Goal: Task Accomplishment & Management: Complete application form

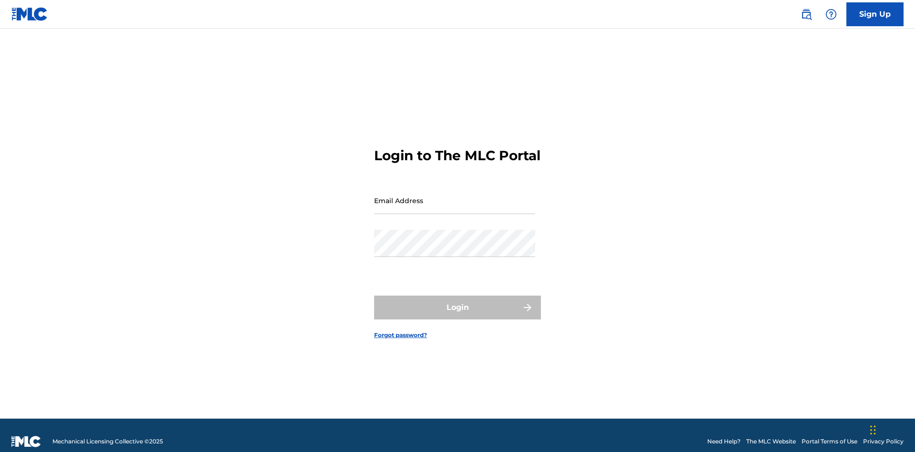
scroll to position [12, 0]
click at [455, 196] on input "Email Address" at bounding box center [454, 200] width 161 height 27
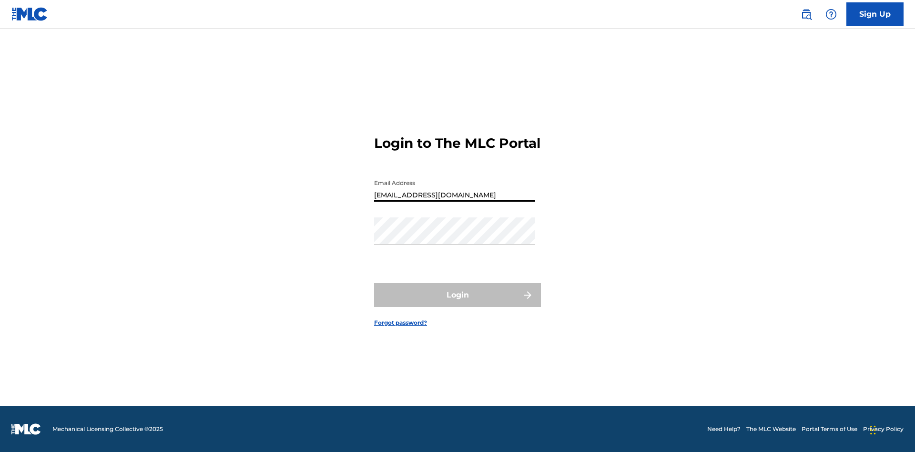
type input "Duke.McTesterson@gmail.com"
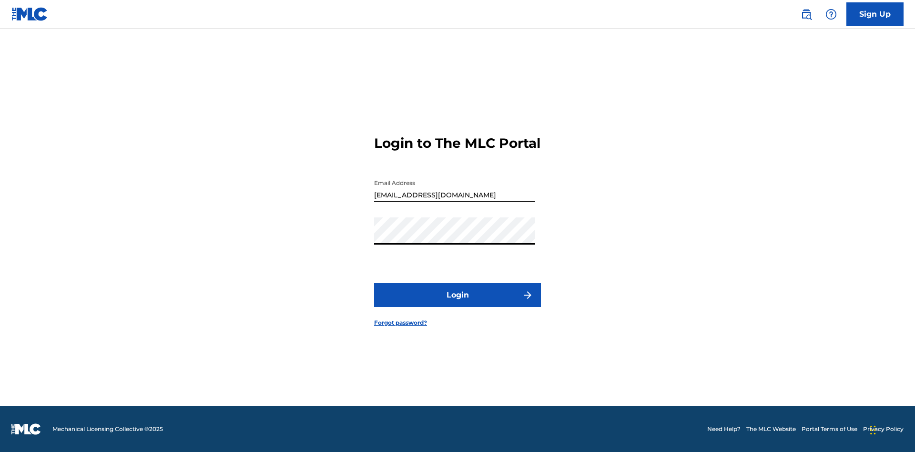
click at [458, 303] on button "Login" at bounding box center [457, 295] width 167 height 24
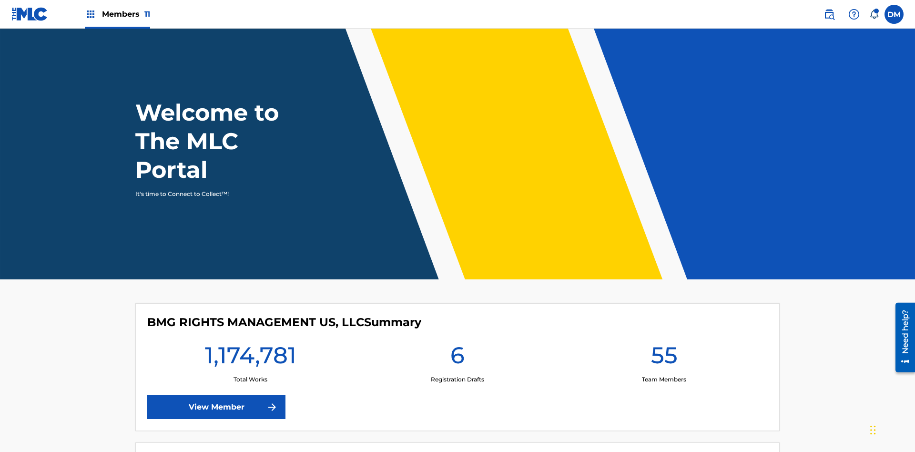
scroll to position [41, 0]
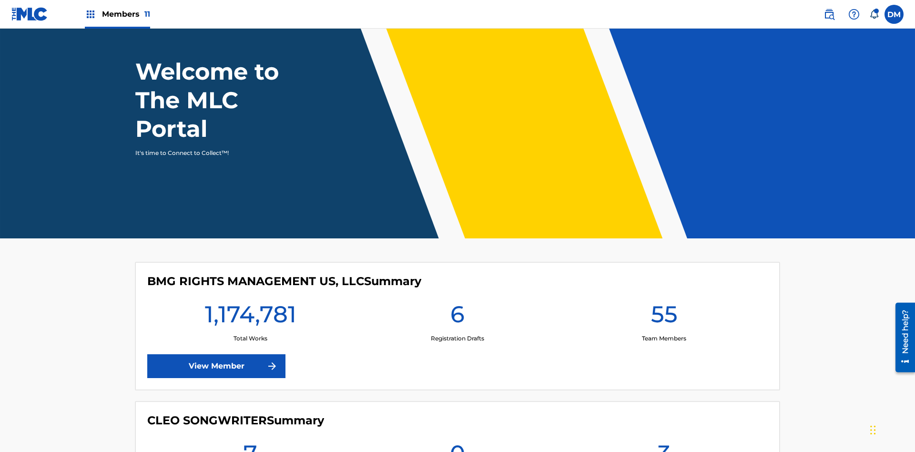
click at [117, 14] on span "Members 11" at bounding box center [126, 14] width 48 height 11
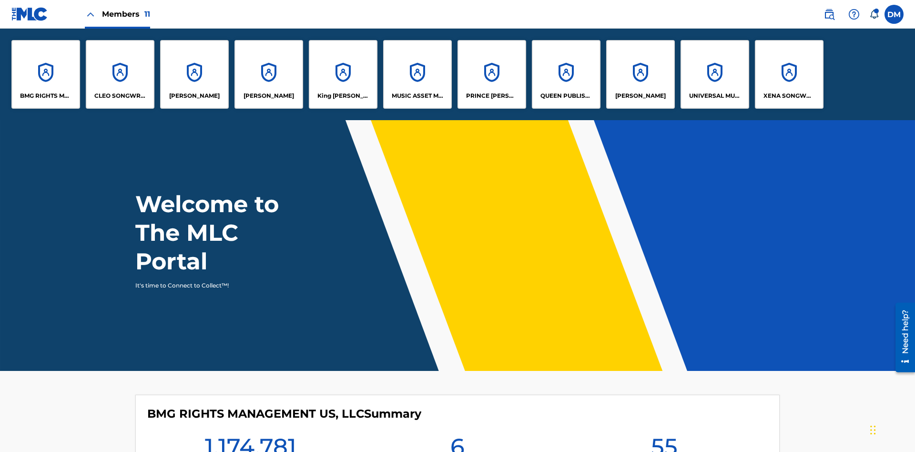
scroll to position [0, 0]
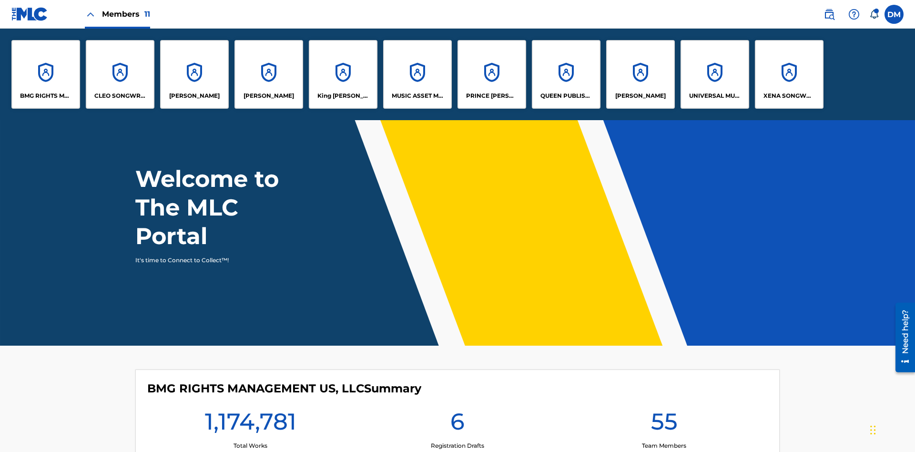
click at [343, 96] on p "King McTesterson" at bounding box center [344, 96] width 52 height 9
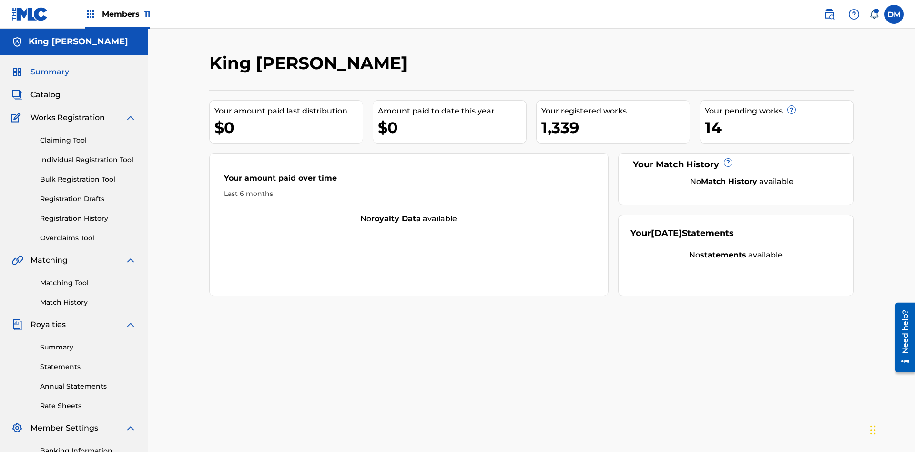
click at [88, 135] on link "Claiming Tool" at bounding box center [88, 140] width 96 height 10
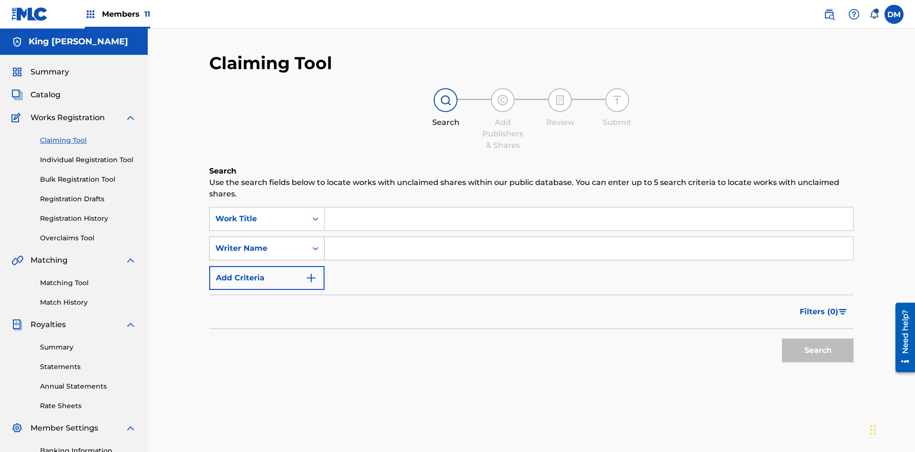
click at [258, 243] on div "Writer Name" at bounding box center [259, 248] width 86 height 11
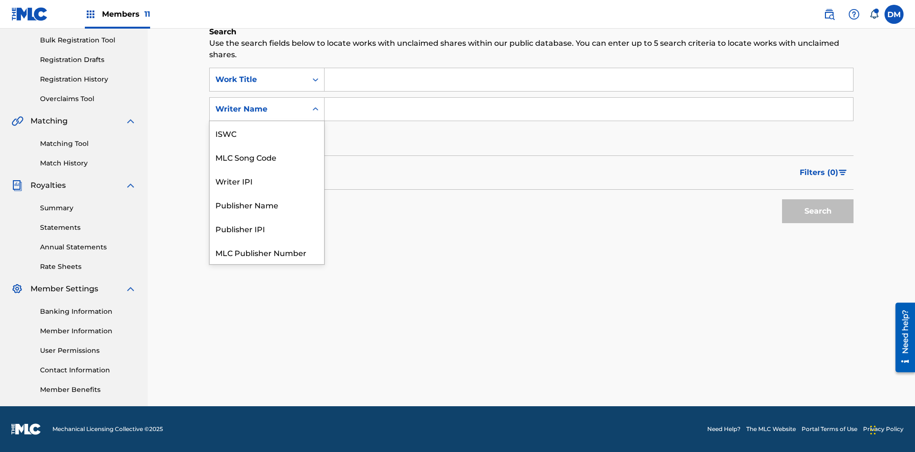
scroll to position [24, 0]
click at [267, 133] on div "MLC Song Code" at bounding box center [267, 133] width 114 height 24
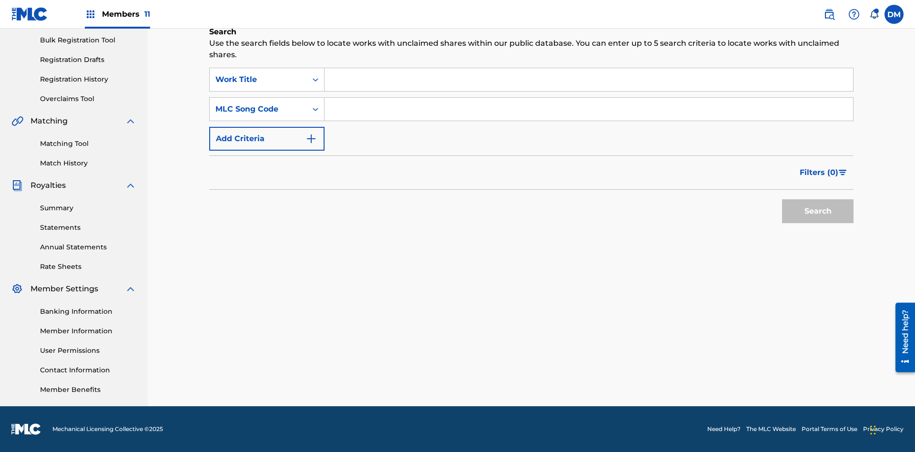
click at [589, 80] on input "Search Form" at bounding box center [589, 79] width 529 height 23
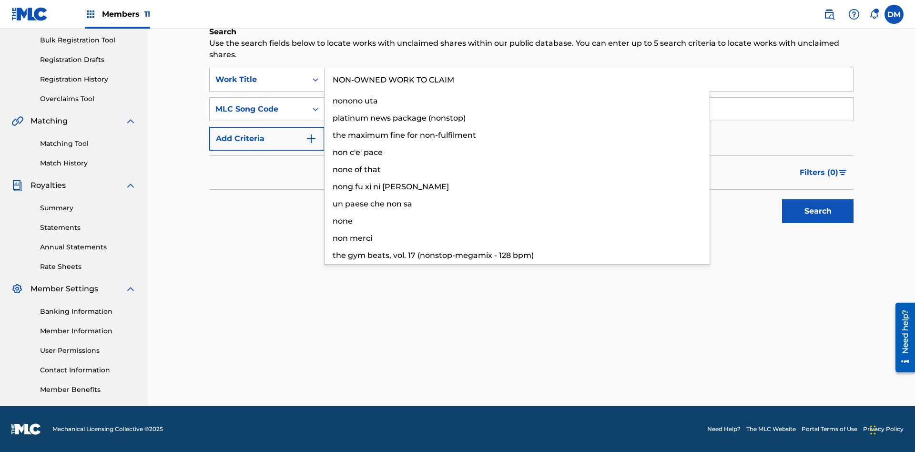
type input "NON-OWNED WORK TO CLAIM"
click at [589, 109] on input "Search Form" at bounding box center [589, 109] width 529 height 23
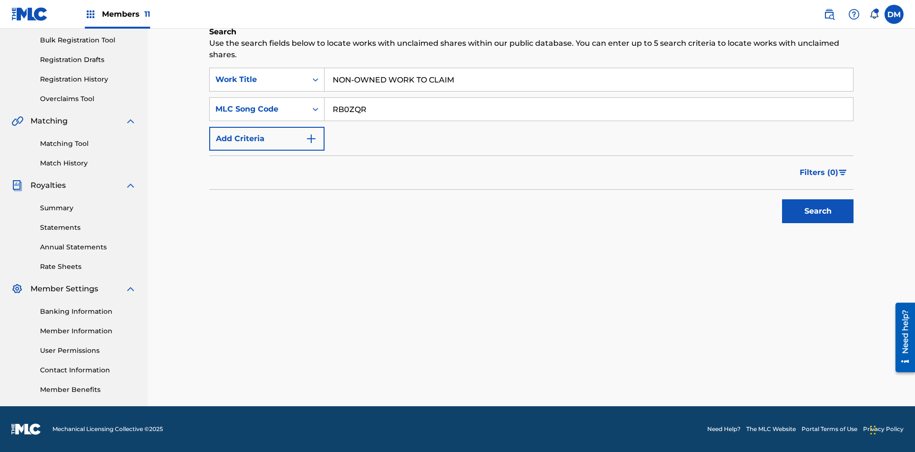
type input "RB0ZQR"
click at [818, 211] on button "Search" at bounding box center [818, 211] width 72 height 24
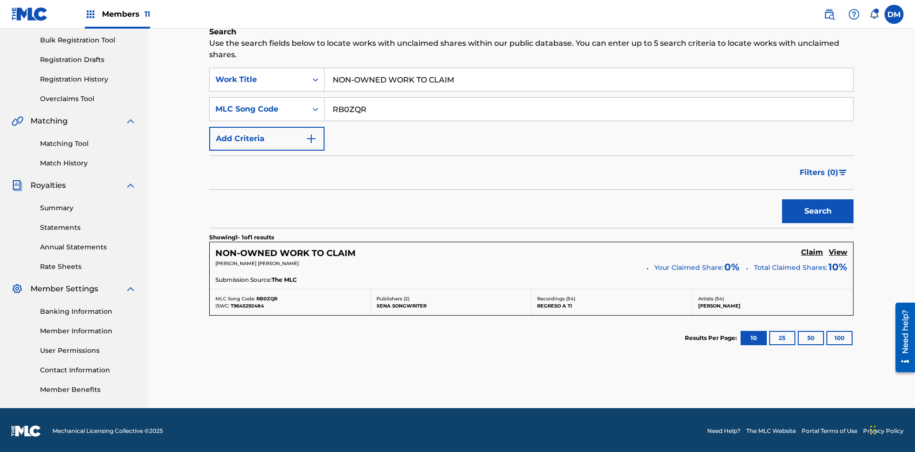
click at [812, 250] on h5 "Claim" at bounding box center [812, 252] width 22 height 9
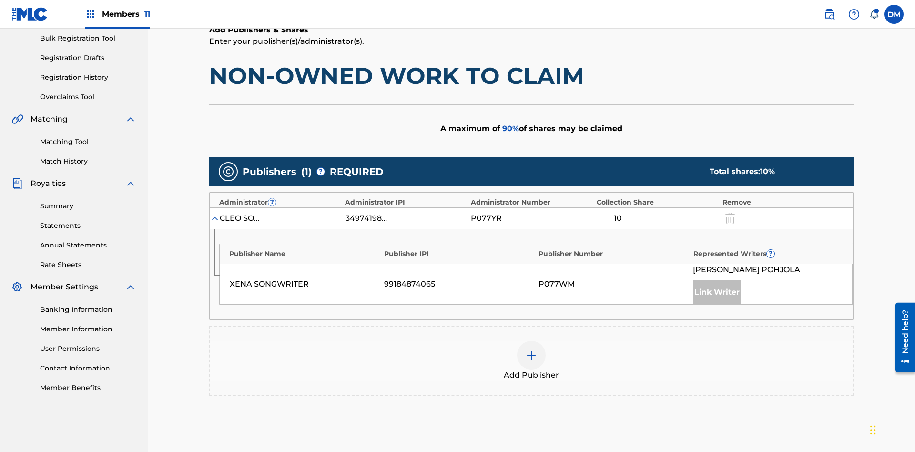
scroll to position [239, 0]
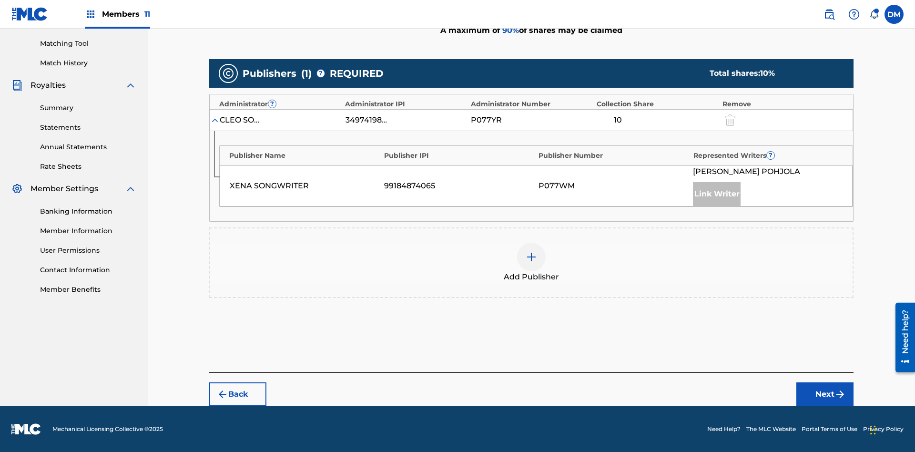
click at [825, 394] on button "Next" at bounding box center [825, 394] width 57 height 24
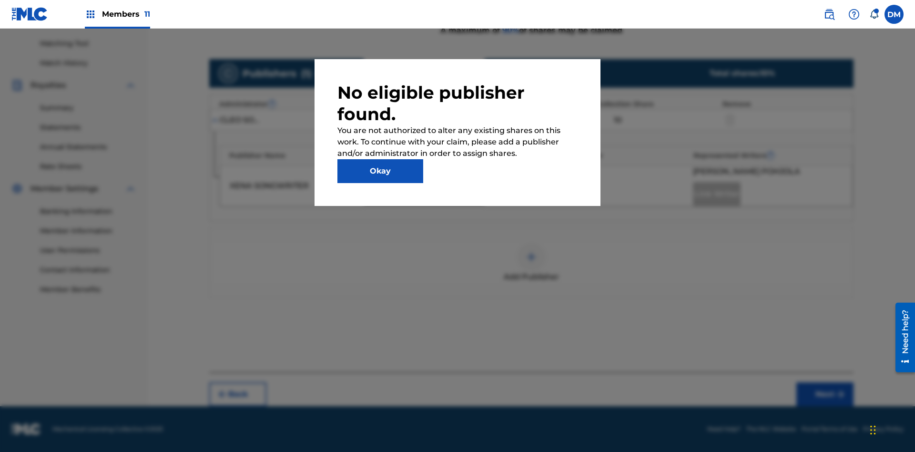
click at [380, 171] on button "Okay" at bounding box center [381, 171] width 86 height 24
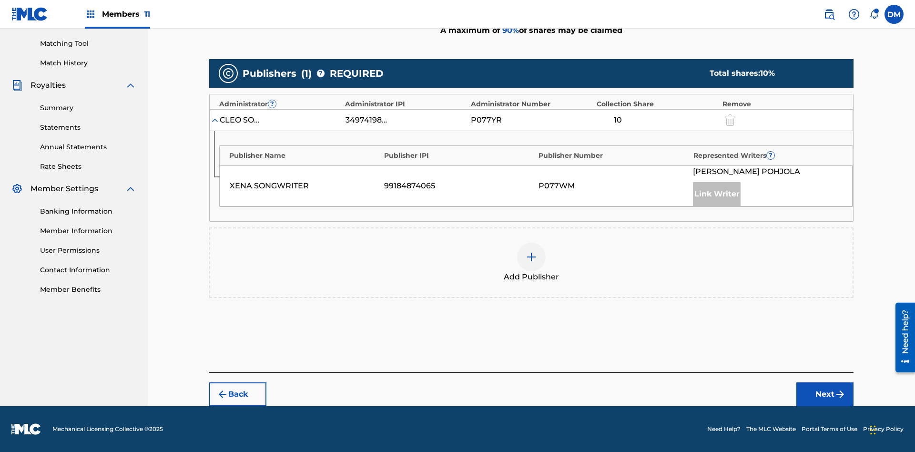
click at [532, 257] on img at bounding box center [531, 256] width 11 height 11
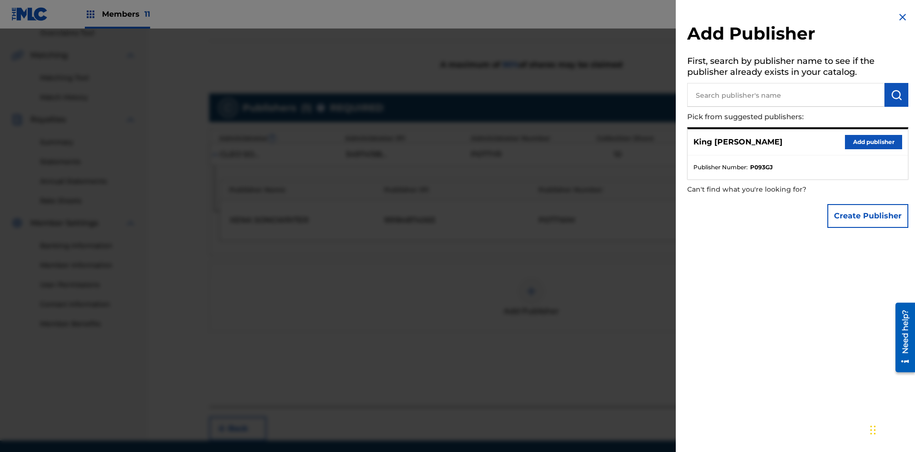
click at [786, 95] on input "text" at bounding box center [786, 95] width 197 height 24
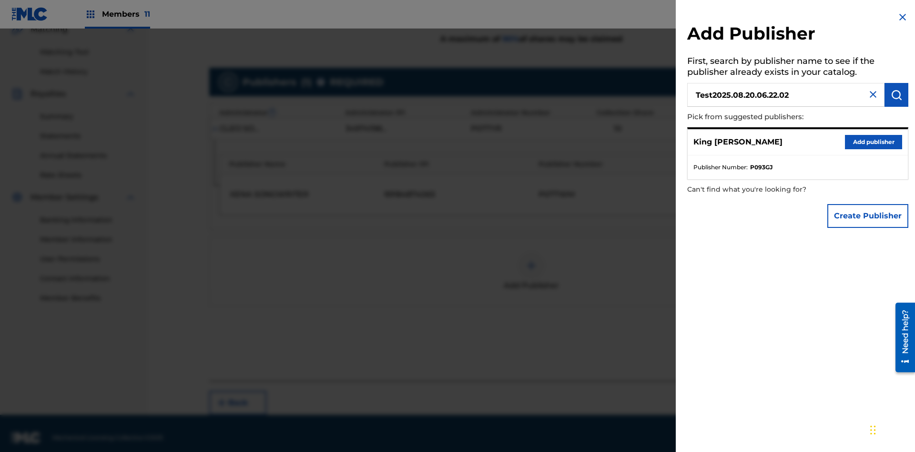
type input "Test2025.08.20.06.22.02"
click at [897, 95] on img "submit" at bounding box center [896, 94] width 11 height 11
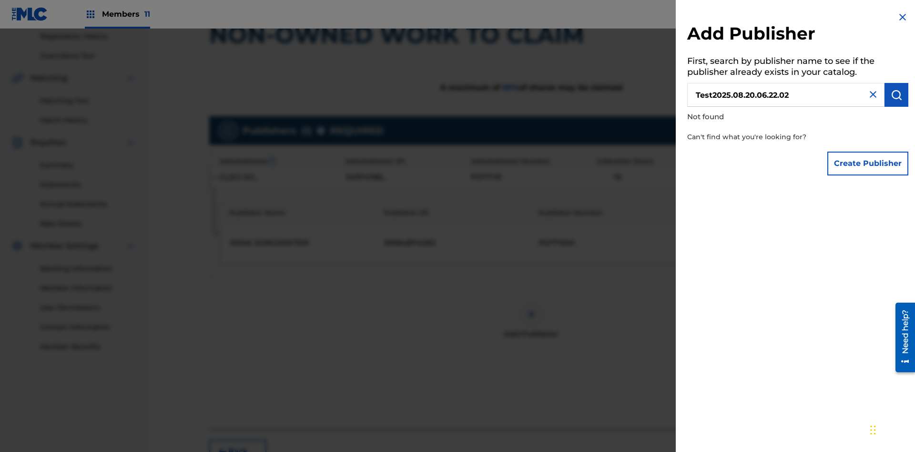
click at [869, 163] on button "Create Publisher" at bounding box center [868, 164] width 81 height 24
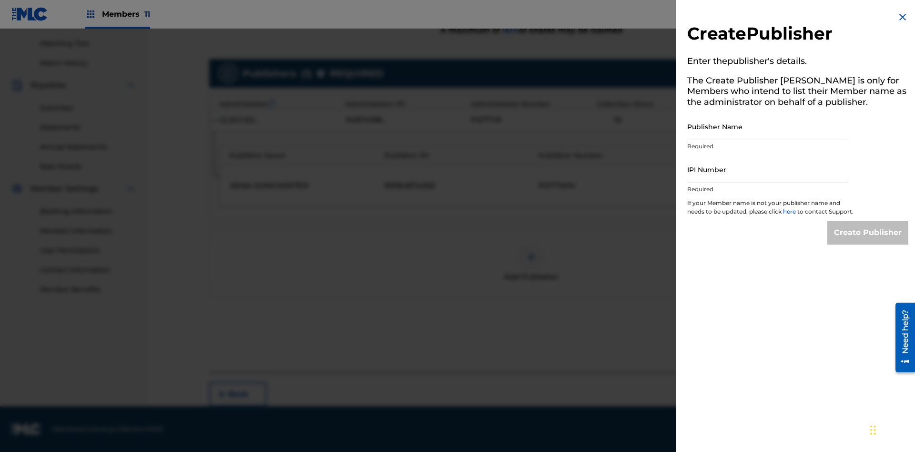
click at [768, 126] on input "Publisher Name" at bounding box center [768, 126] width 161 height 27
type input "Test2025.08.20.06.22.06"
click at [768, 169] on input "IPI Number" at bounding box center [768, 169] width 161 height 27
type input "00595839777"
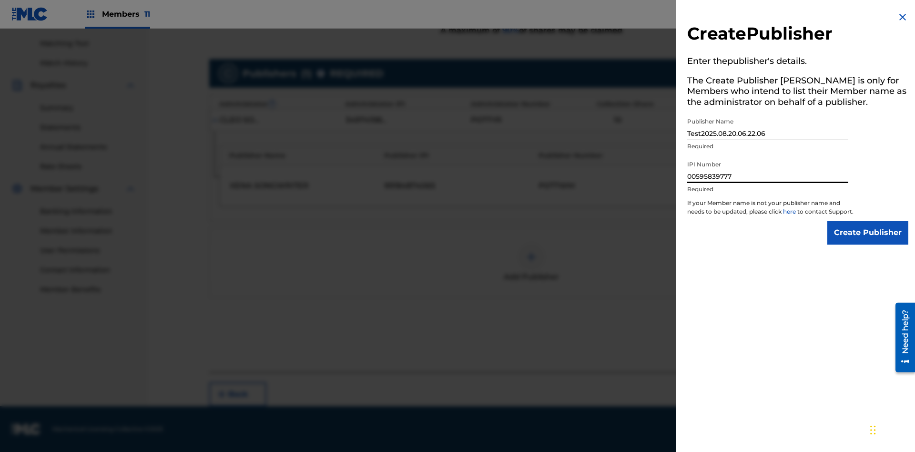
click at [869, 241] on input "Create Publisher" at bounding box center [868, 233] width 81 height 24
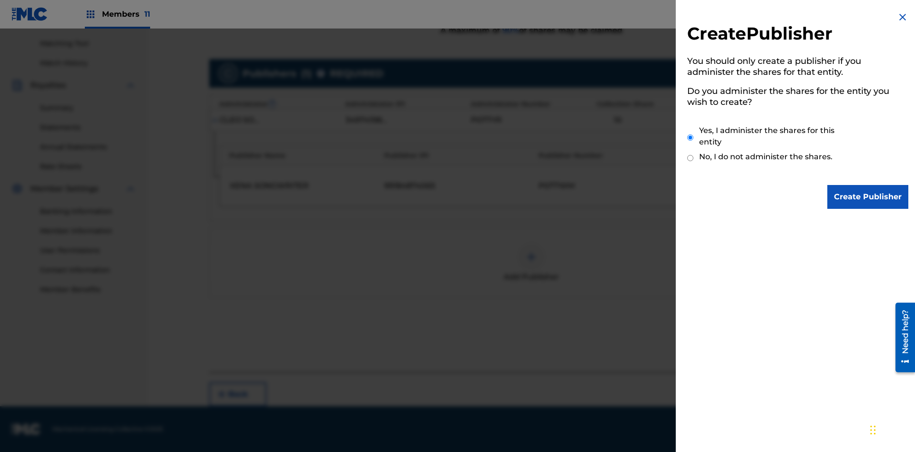
click at [691, 137] on input "Yes, I administer the shares for this entity" at bounding box center [691, 137] width 6 height 21
click at [869, 197] on input "Create Publisher" at bounding box center [868, 197] width 81 height 24
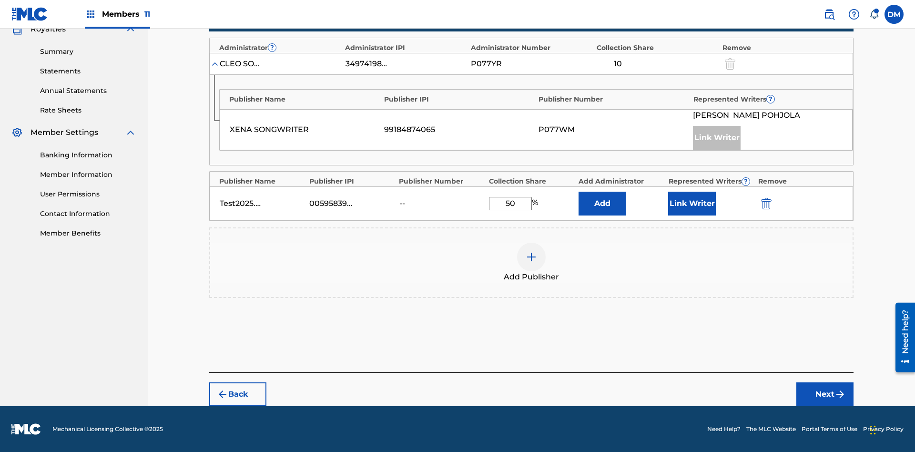
scroll to position [296, 0]
type input "50"
click at [692, 204] on button "Link Writer" at bounding box center [692, 204] width 48 height 24
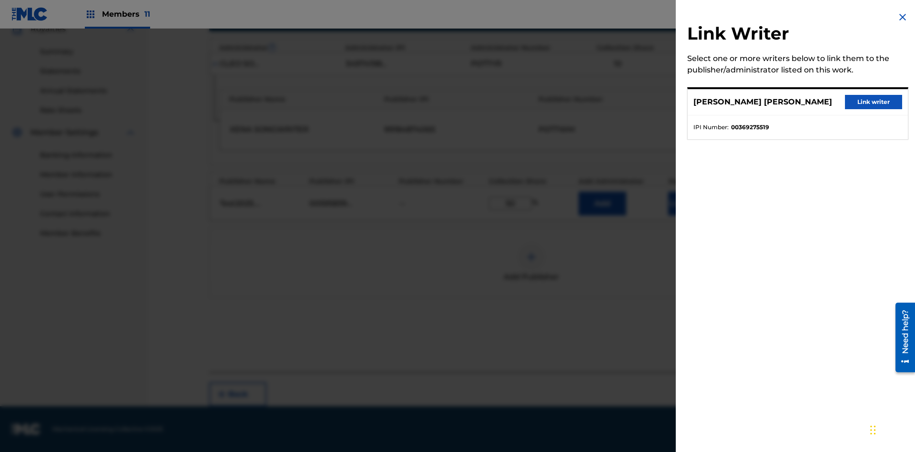
click at [874, 102] on button "Link writer" at bounding box center [873, 102] width 57 height 14
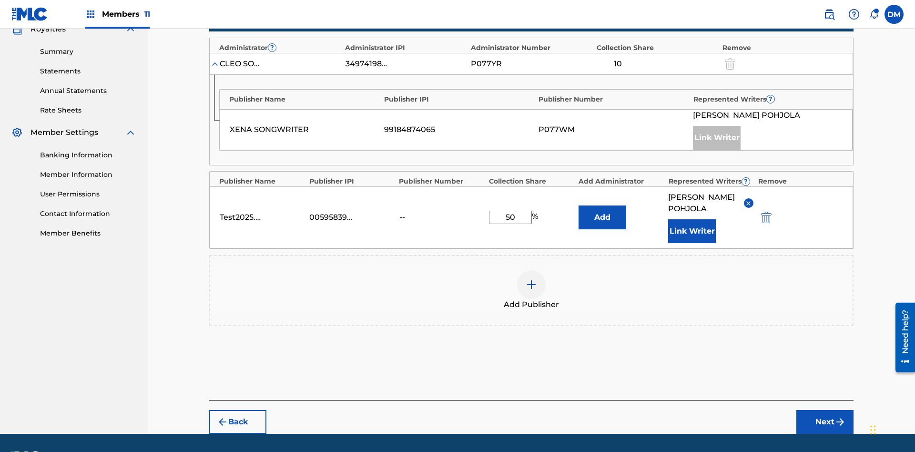
click at [692, 219] on button "Link Writer" at bounding box center [692, 231] width 48 height 24
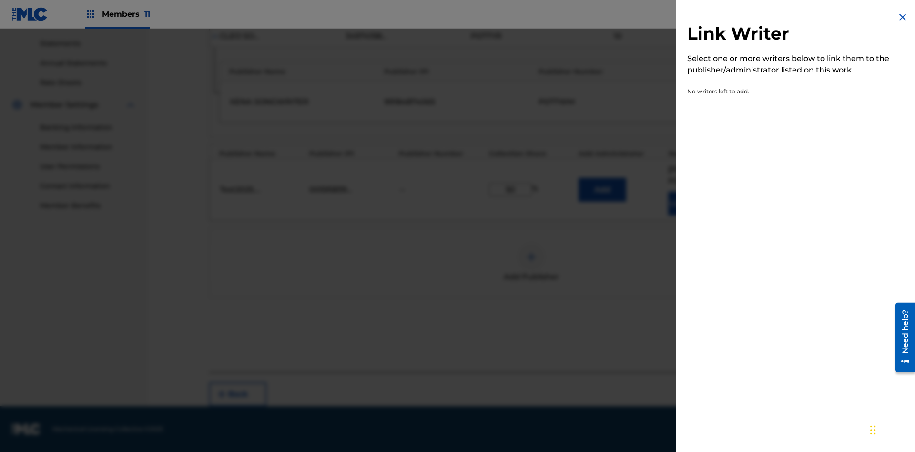
click at [903, 17] on img at bounding box center [902, 16] width 11 height 11
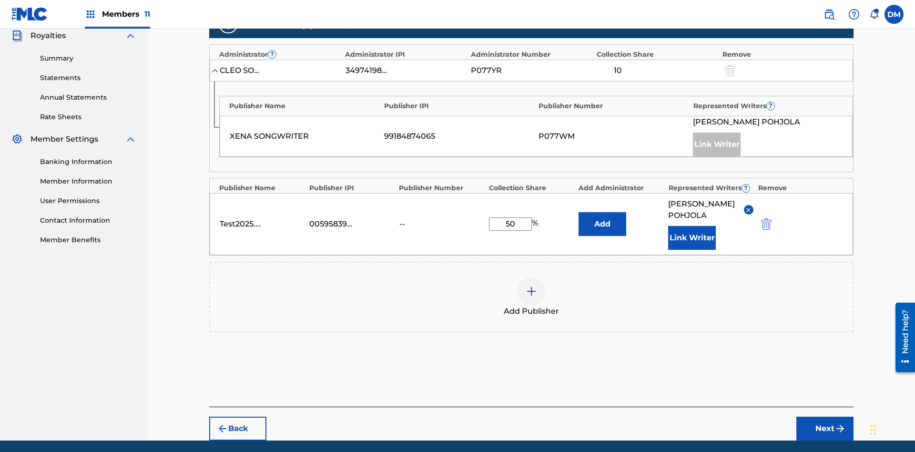
scroll to position [335, 0]
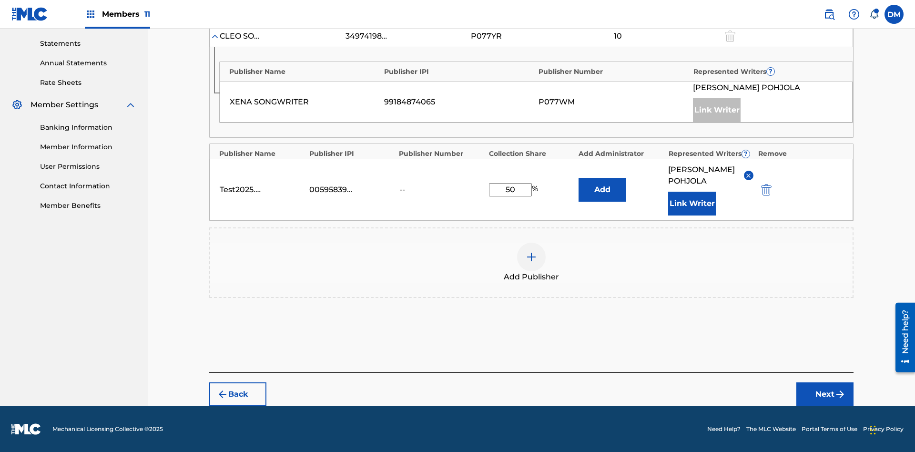
click at [603, 184] on button "Add" at bounding box center [603, 190] width 48 height 24
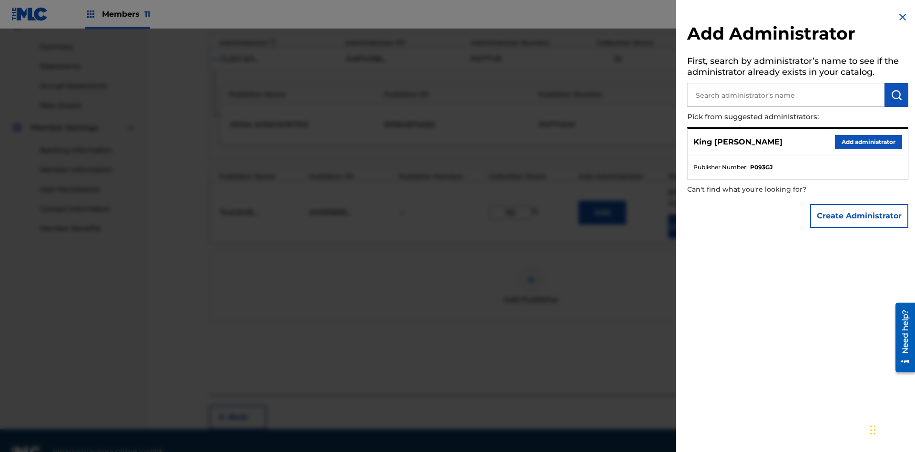
click at [786, 95] on input "text" at bounding box center [786, 95] width 197 height 24
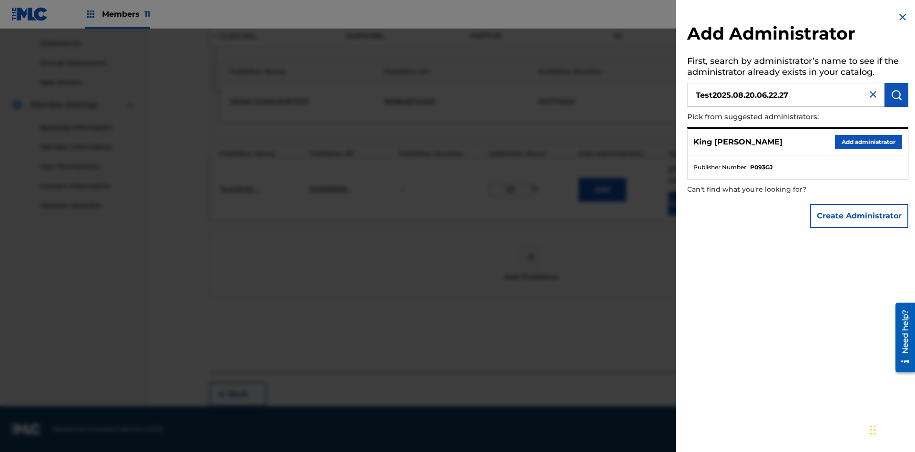
type input "Test2025.08.20.06.22.27"
click at [897, 95] on img "submit" at bounding box center [896, 94] width 11 height 11
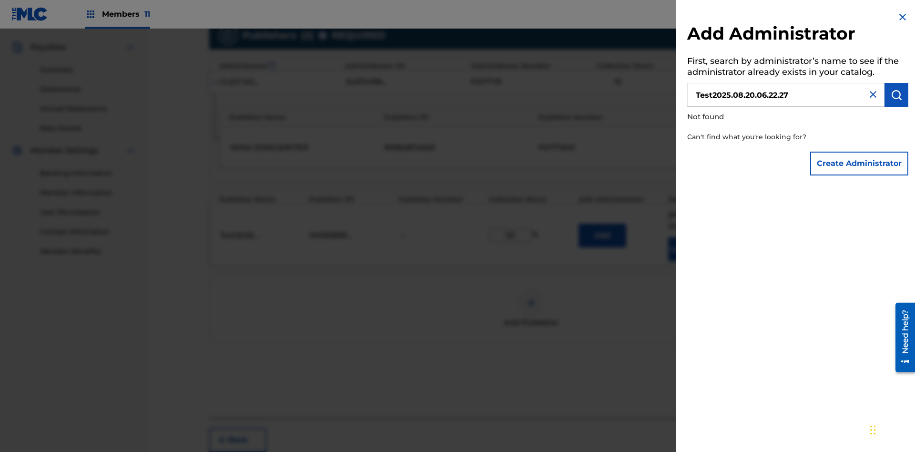
click at [860, 163] on button "Create Administrator" at bounding box center [860, 164] width 98 height 24
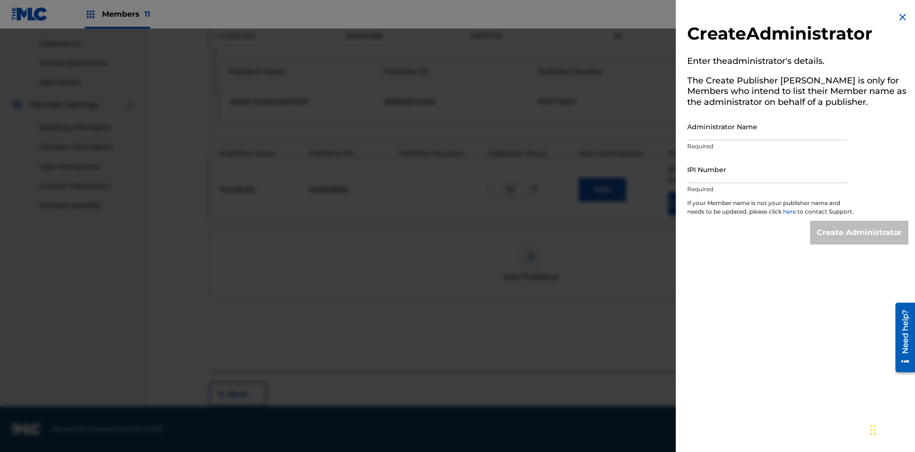
click at [768, 126] on input "Administrator Name" at bounding box center [768, 126] width 161 height 27
type input "Test2025.08.20.06.22.32"
click at [768, 169] on input "IPI Number" at bounding box center [768, 169] width 161 height 27
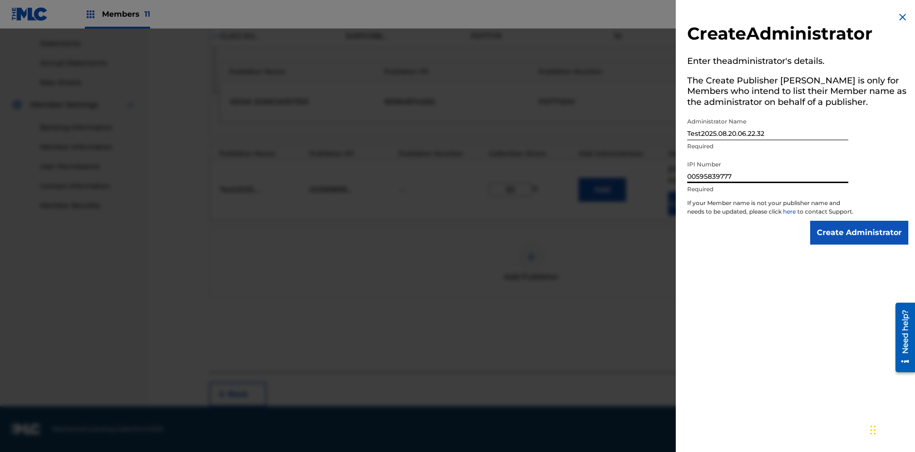
type input "00595839777"
click at [860, 241] on input "Create Administrator" at bounding box center [860, 233] width 98 height 24
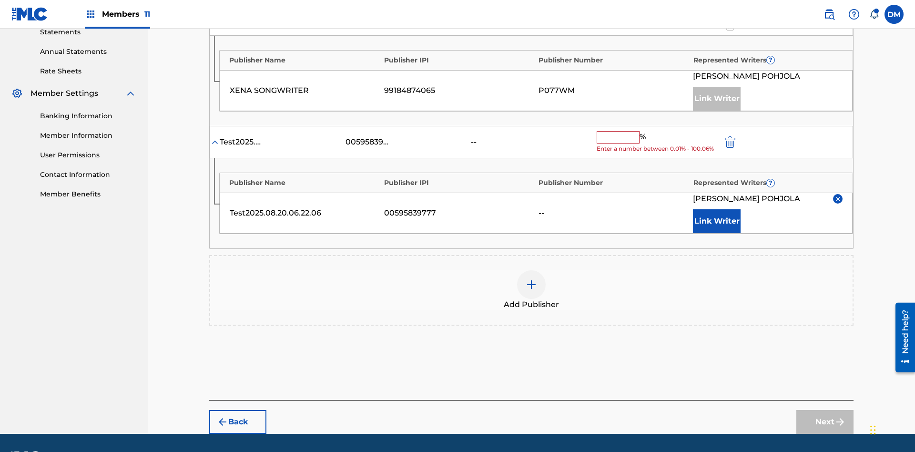
scroll to position [365, 0]
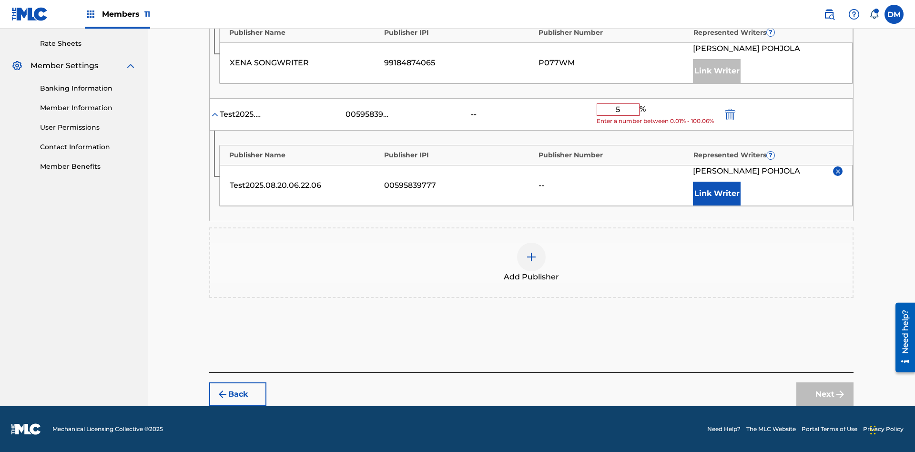
type input "50"
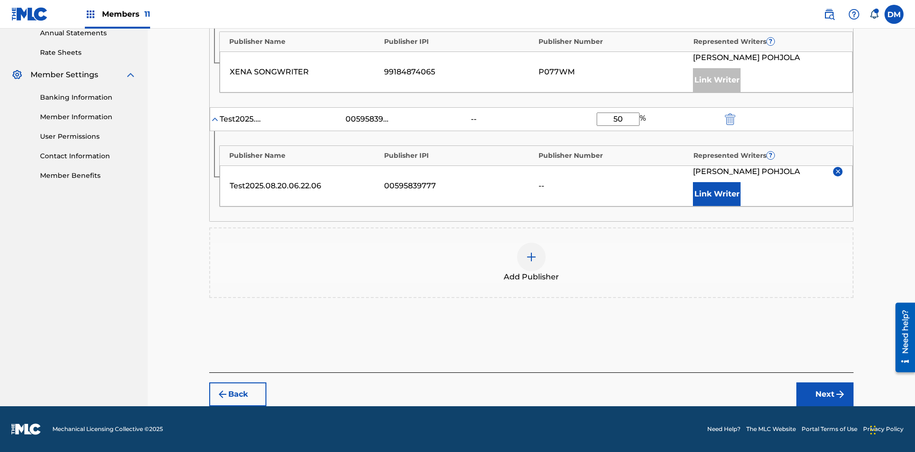
click at [825, 394] on button "Next" at bounding box center [825, 394] width 57 height 24
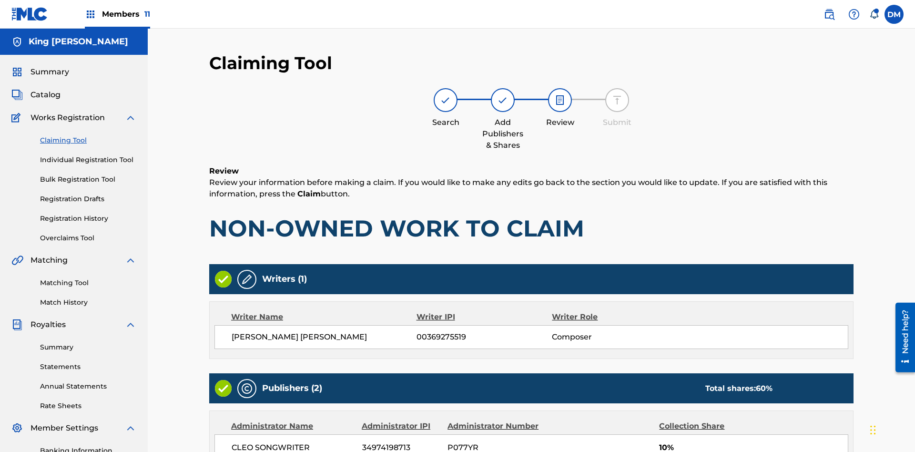
scroll to position [285, 0]
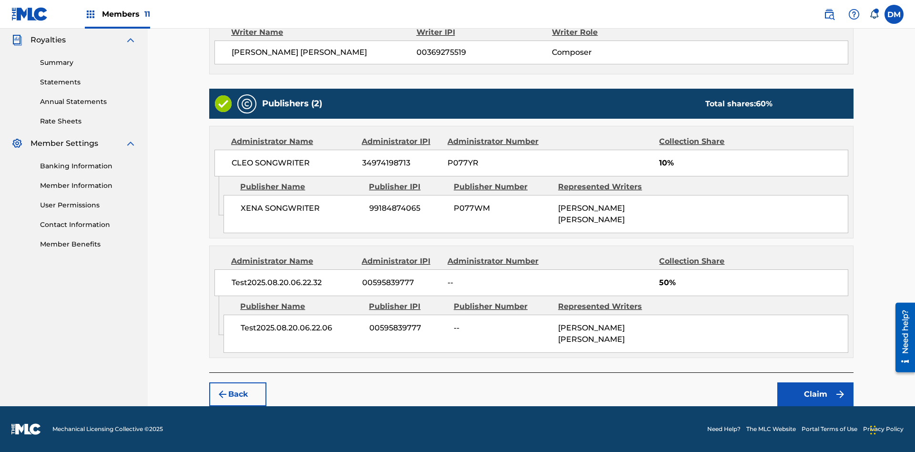
click at [816, 394] on button "Claim" at bounding box center [816, 394] width 76 height 24
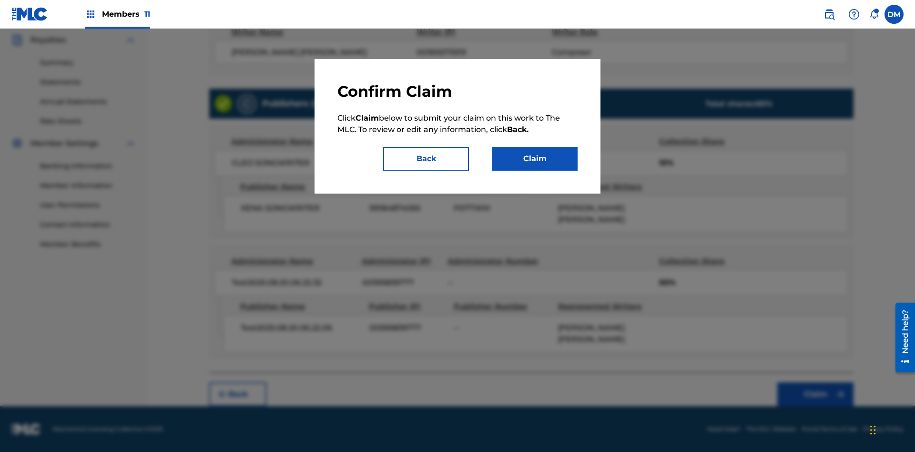
click at [535, 159] on button "Claim" at bounding box center [535, 159] width 86 height 24
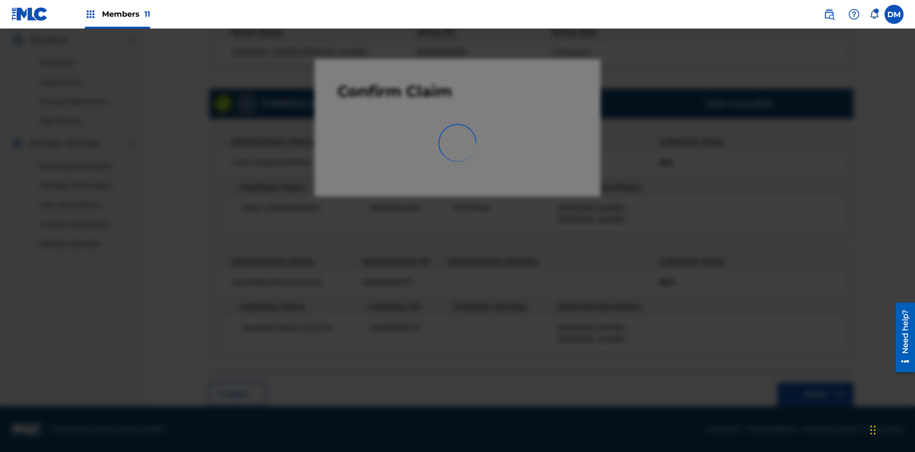
scroll to position [139, 0]
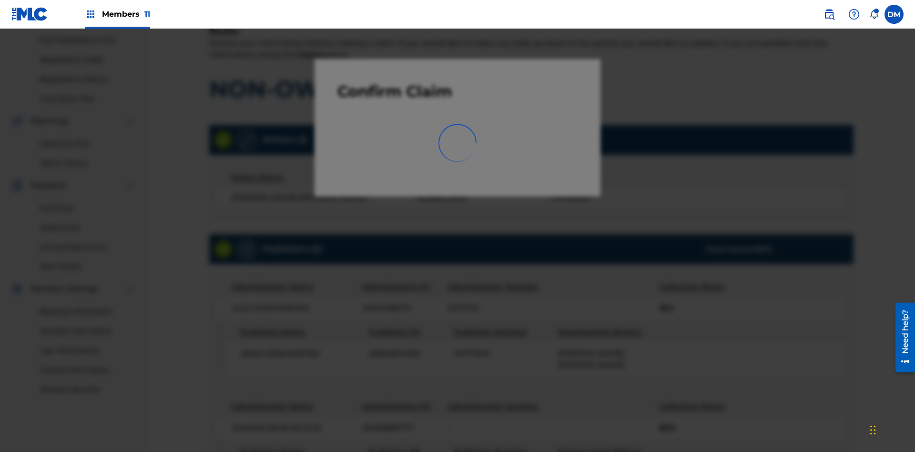
click at [88, 79] on link "Registration History" at bounding box center [88, 79] width 96 height 10
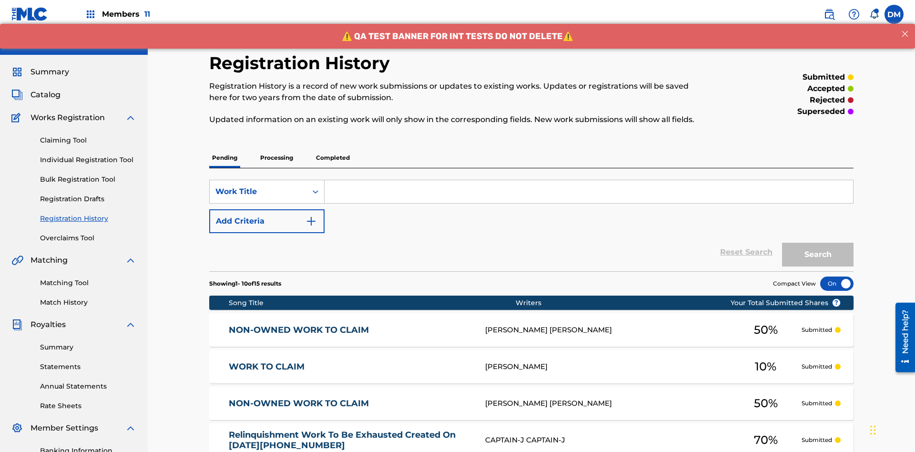
click at [589, 180] on input "Search Form" at bounding box center [589, 191] width 529 height 23
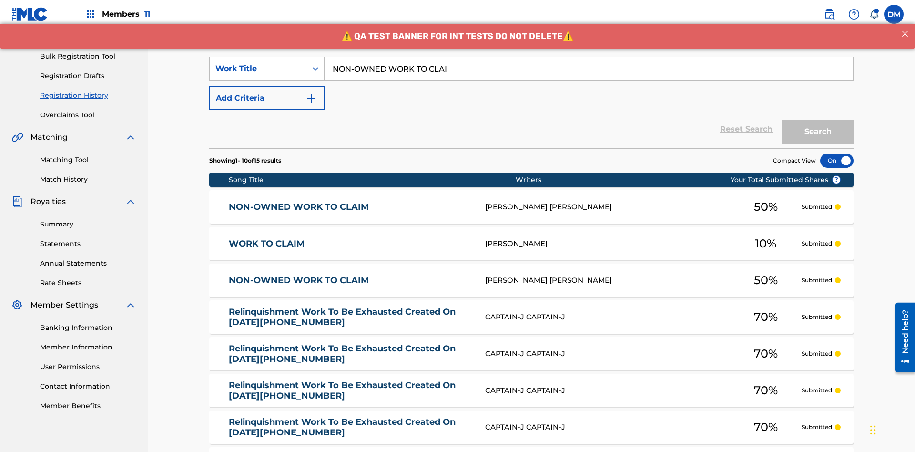
type input "NON-OWNED WORK TO CLAIM"
